Goal: Information Seeking & Learning: Learn about a topic

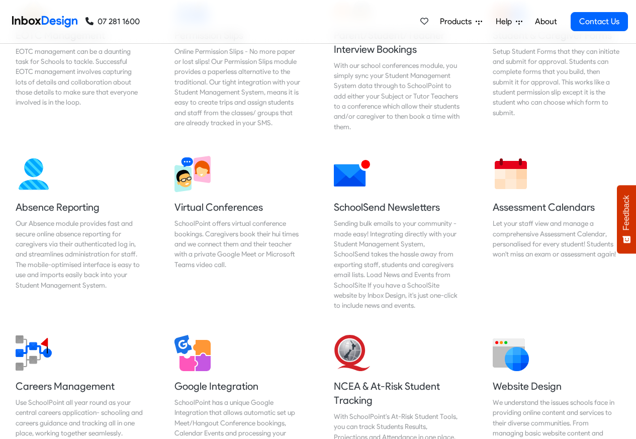
scroll to position [725, 0]
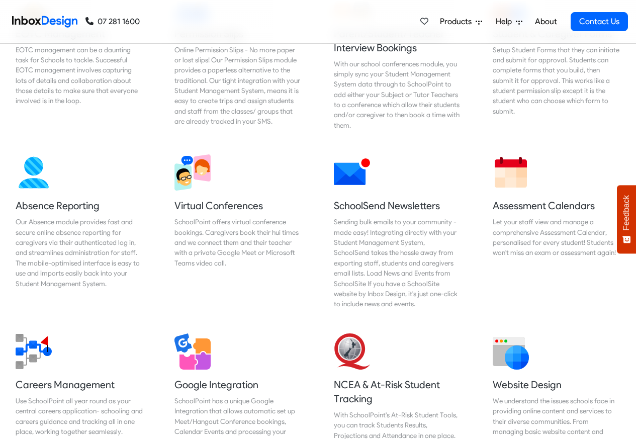
click at [281, 23] on div "Products Mobile APP Pricing Free Webinars & Training Browse all Features Login …" at bounding box center [384, 21] width 488 height 43
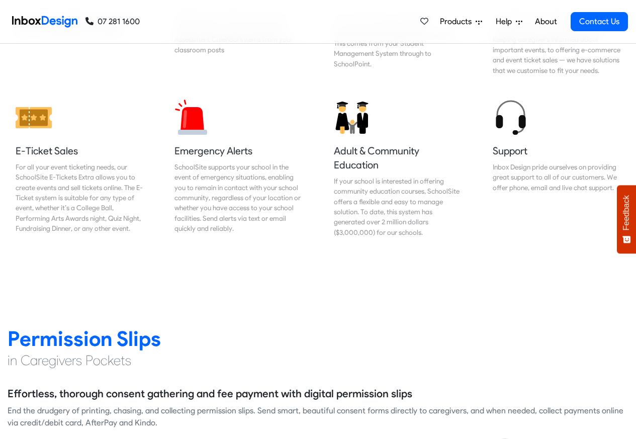
scroll to position [1147, 0]
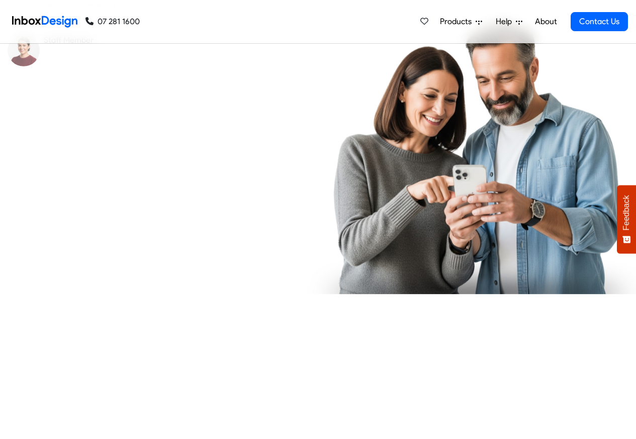
checkbox input "true"
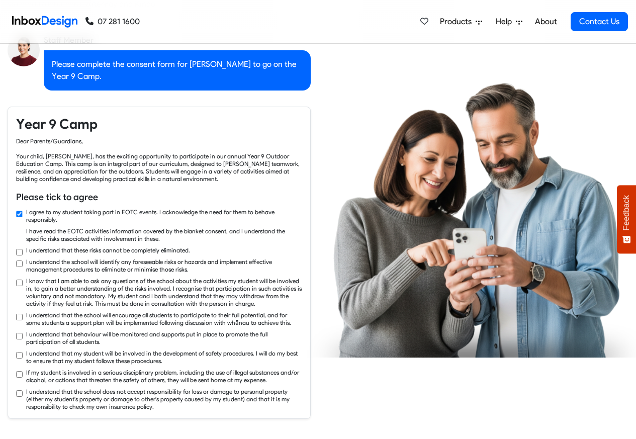
scroll to position [1569, 0]
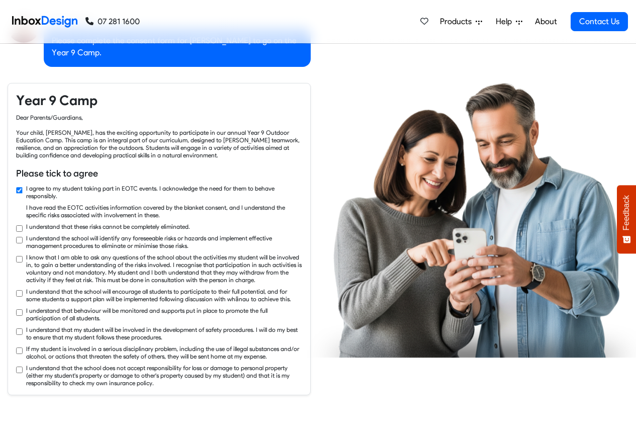
checkbox input "true"
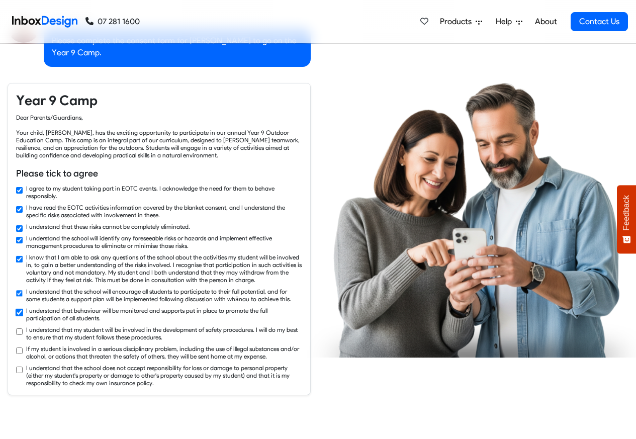
checkbox input "true"
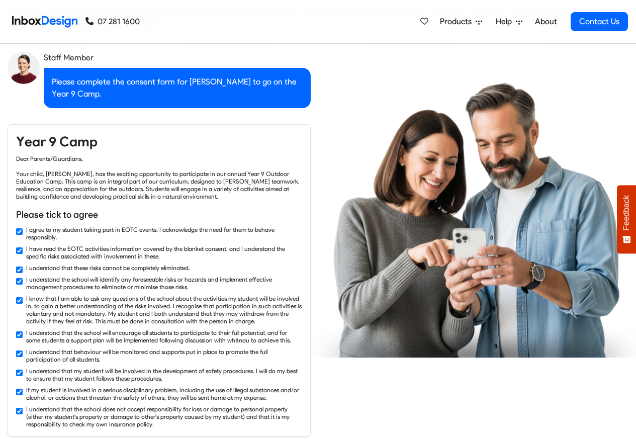
checkbox input "false"
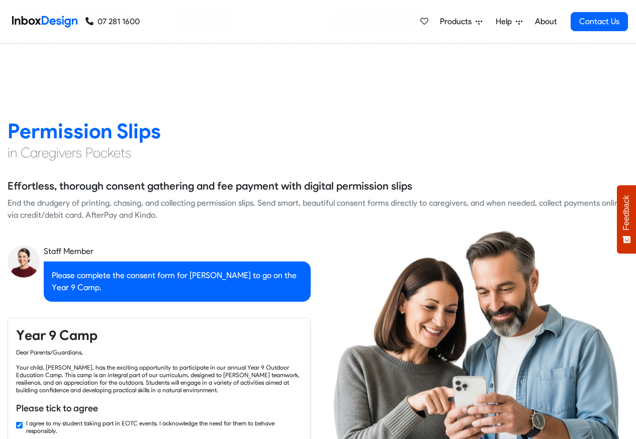
checkbox input "false"
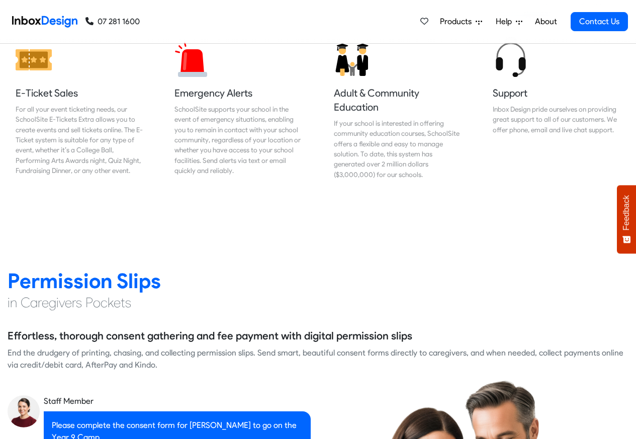
checkbox input "false"
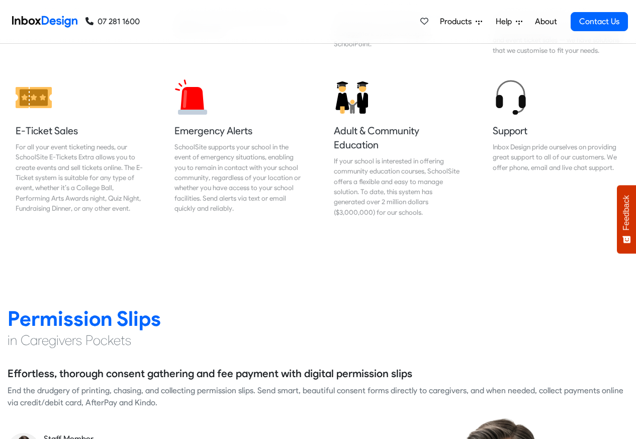
checkbox input "false"
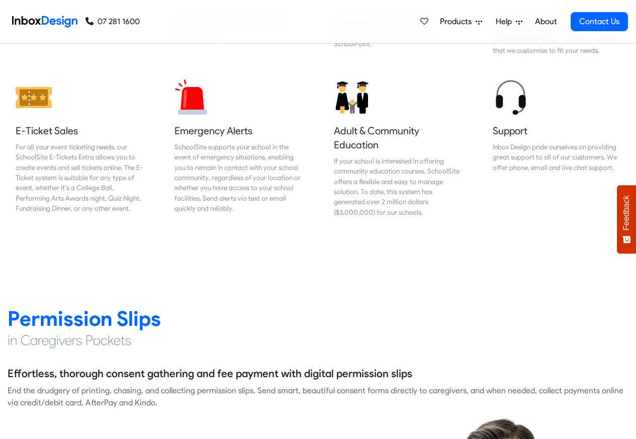
click at [142, 5] on div "Products Mobile APP Pricing Free Webinars & Training Browse all Features Login …" at bounding box center [384, 21] width 488 height 43
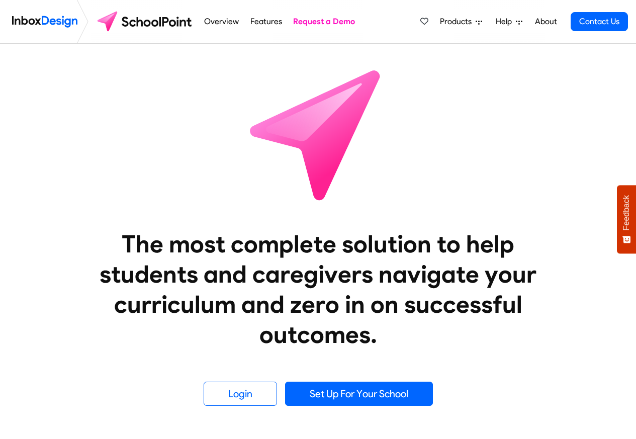
click at [209, 23] on link "Overview" at bounding box center [221, 22] width 40 height 20
click at [490, 23] on li "Help Support Portal Email Support Online Chat - LIVE [GEOGRAPHIC_DATA] 07 281 1…" at bounding box center [508, 22] width 40 height 20
click at [495, 23] on span "Help" at bounding box center [505, 22] width 20 height 12
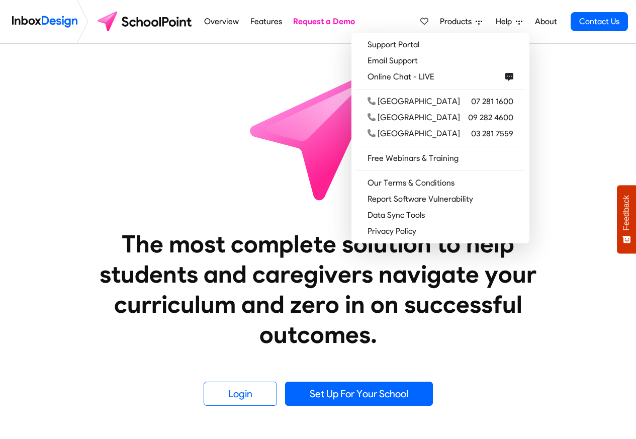
click at [554, 23] on link "About" at bounding box center [546, 22] width 28 height 20
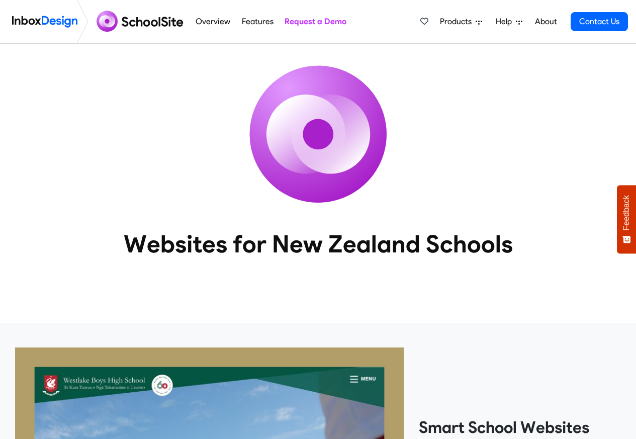
scroll to position [544, 0]
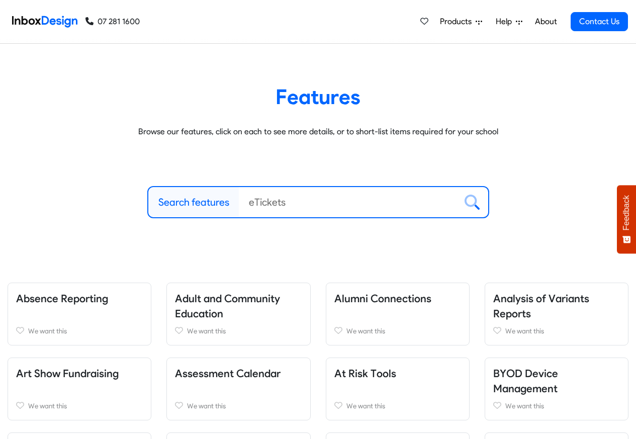
click at [194, 202] on label "Search features" at bounding box center [193, 201] width 71 height 15
click at [239, 202] on input "Search features" at bounding box center [348, 202] width 218 height 30
paste input "bespoke"
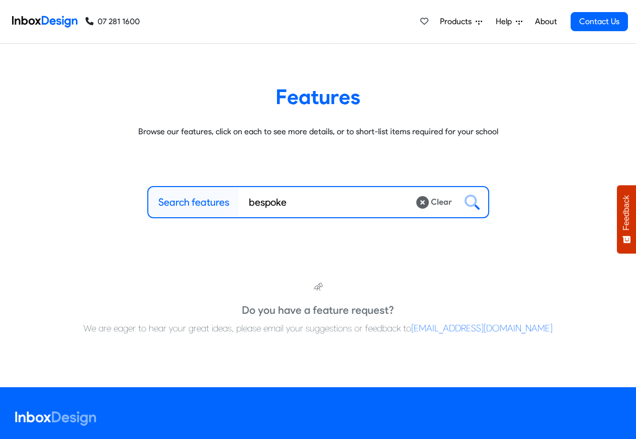
type input "bespoke"
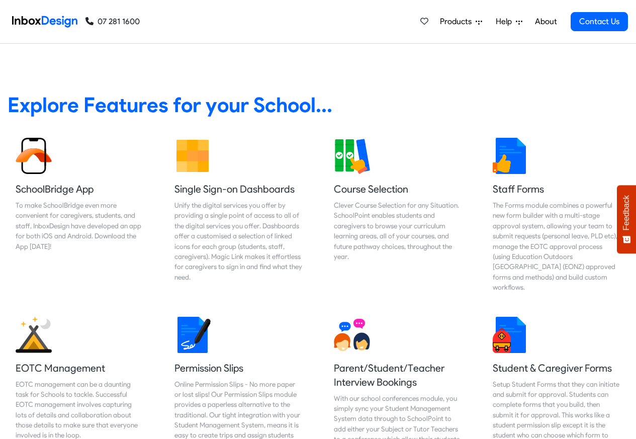
scroll to position [422, 0]
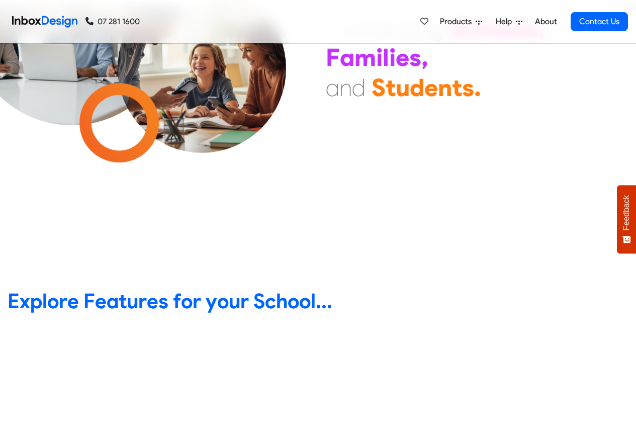
scroll to position [362, 0]
